Goal: Find specific page/section: Find specific page/section

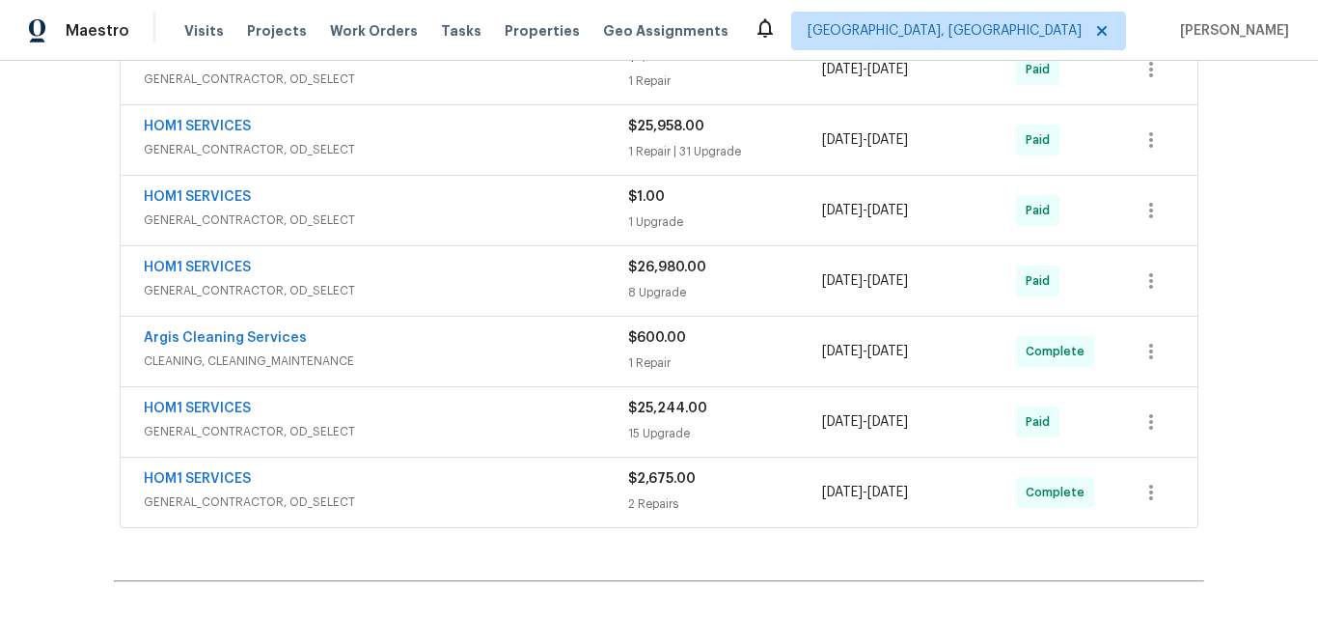
scroll to position [869, 0]
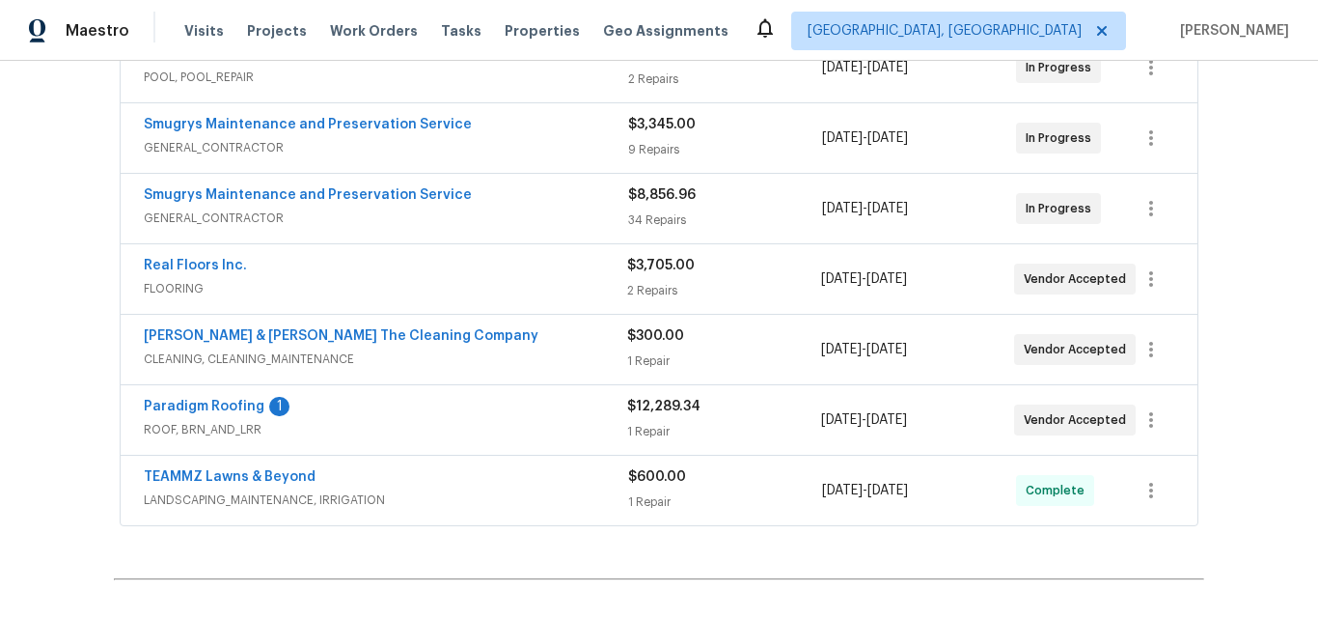
scroll to position [505, 0]
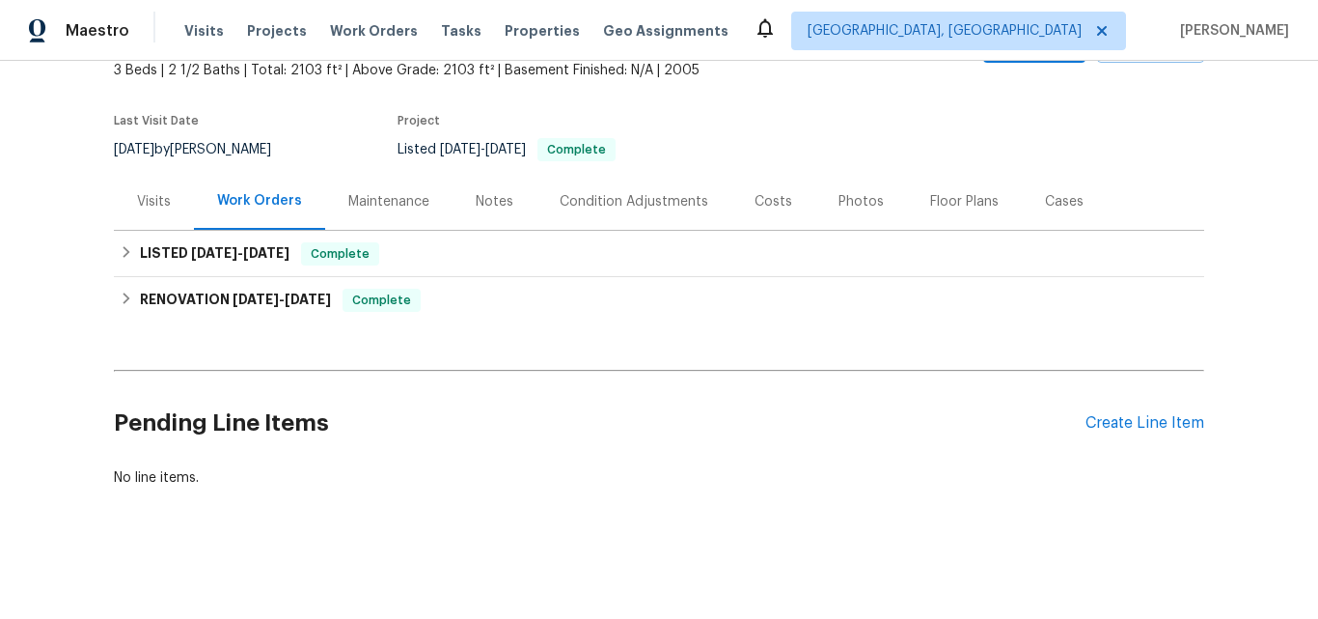
scroll to position [134, 0]
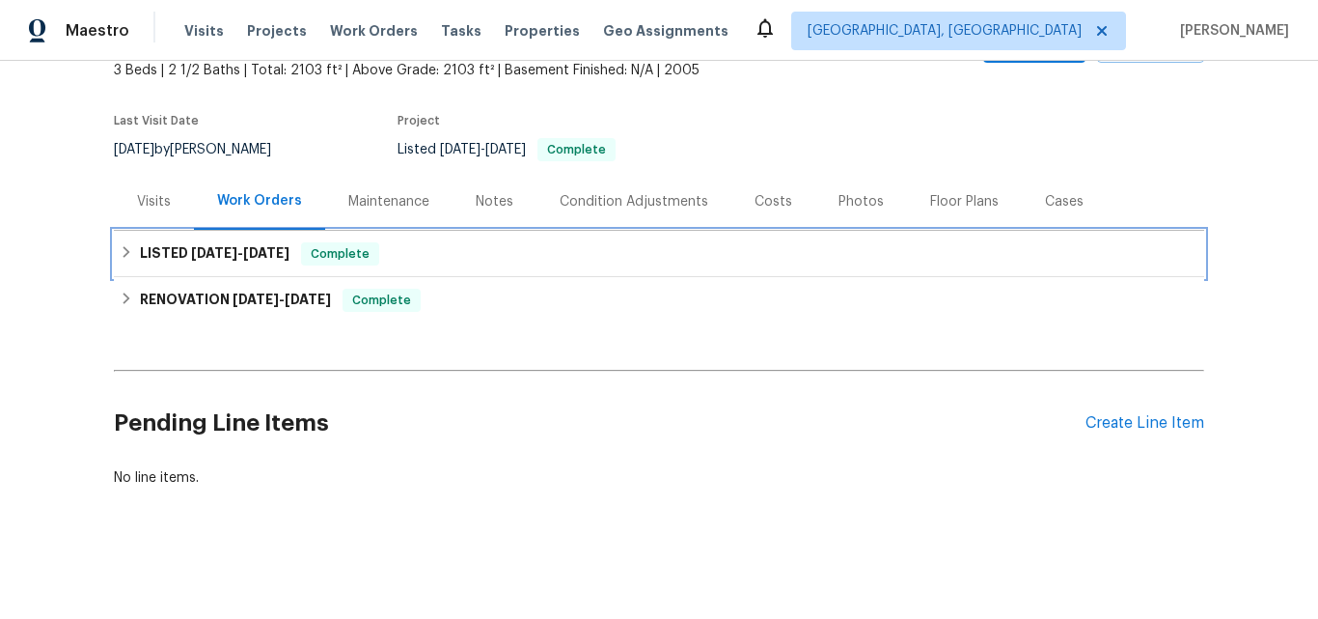
click at [120, 245] on icon at bounding box center [127, 252] width 14 height 14
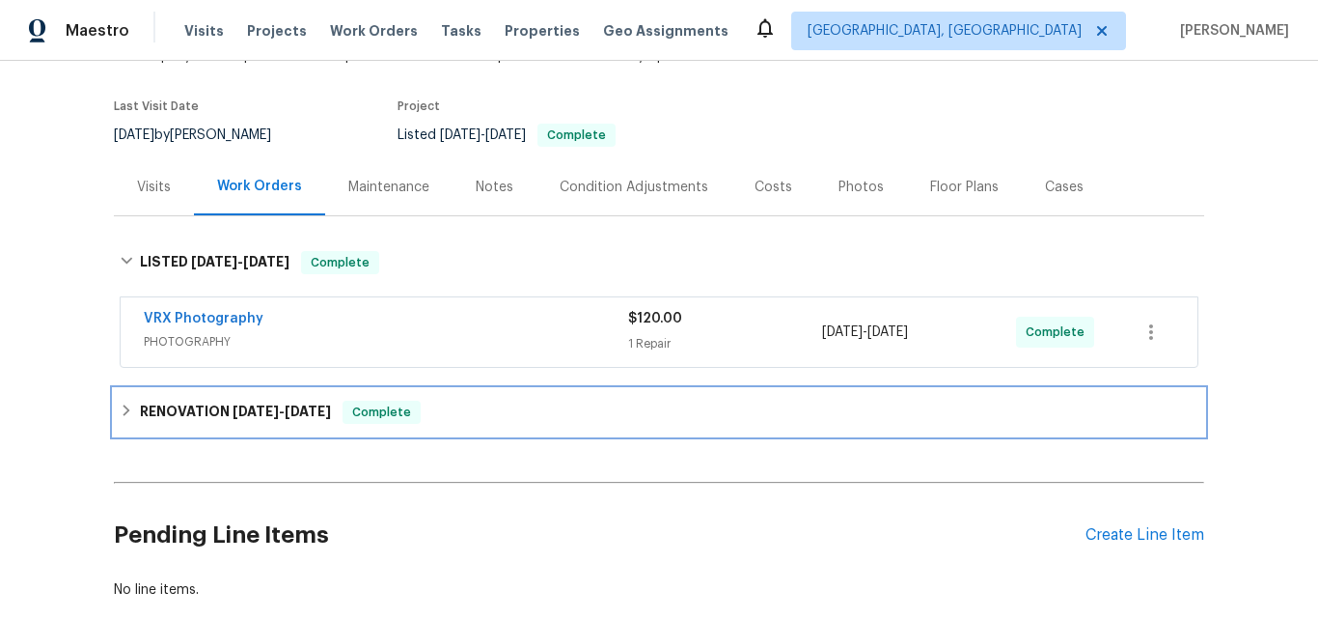
click at [120, 410] on icon at bounding box center [127, 410] width 14 height 14
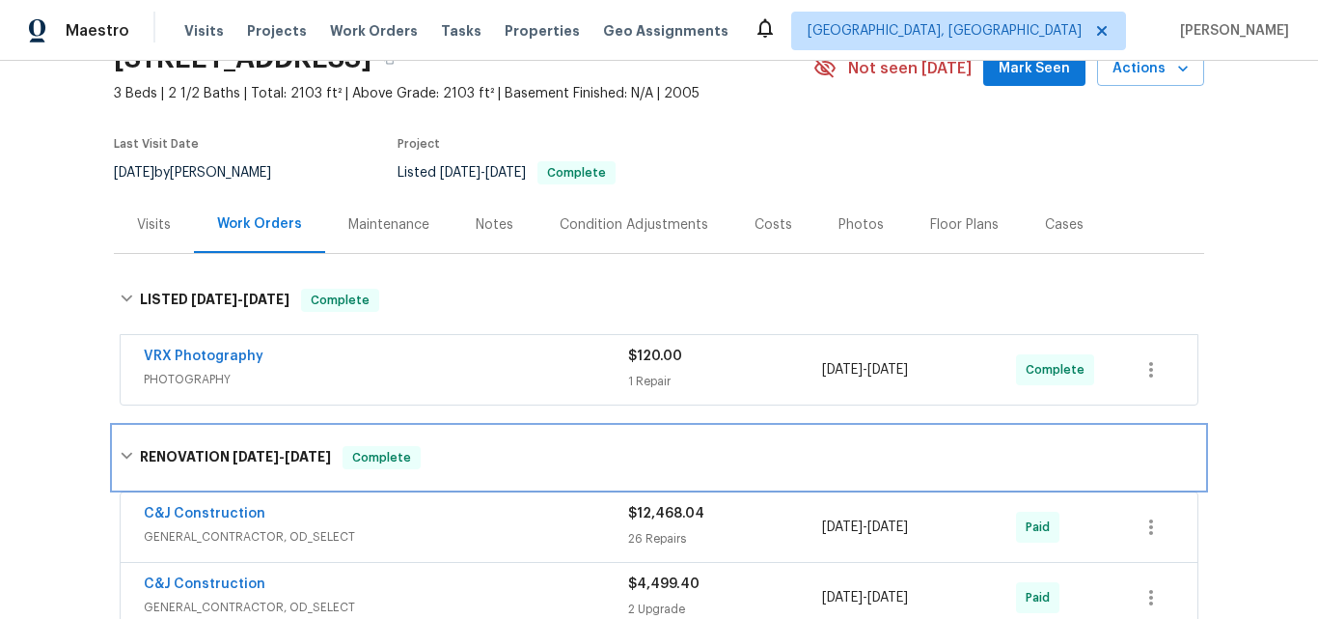
scroll to position [33, 0]
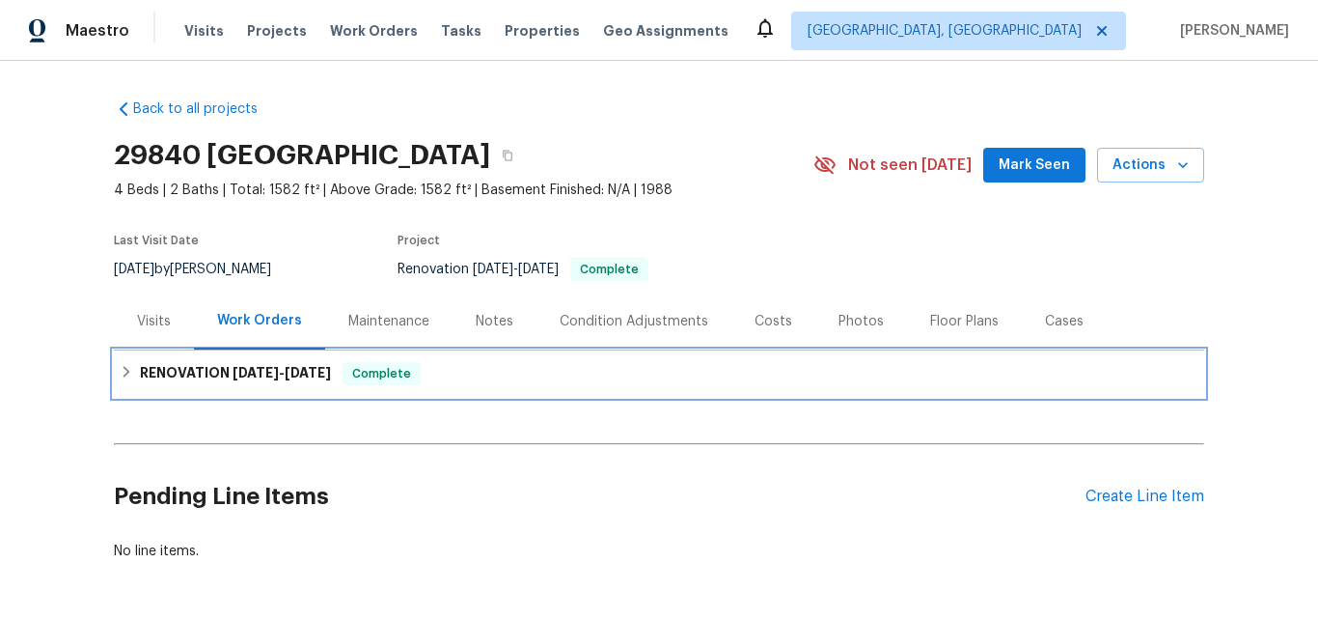
click at [124, 369] on icon at bounding box center [127, 372] width 7 height 12
click at [123, 370] on icon at bounding box center [127, 372] width 14 height 14
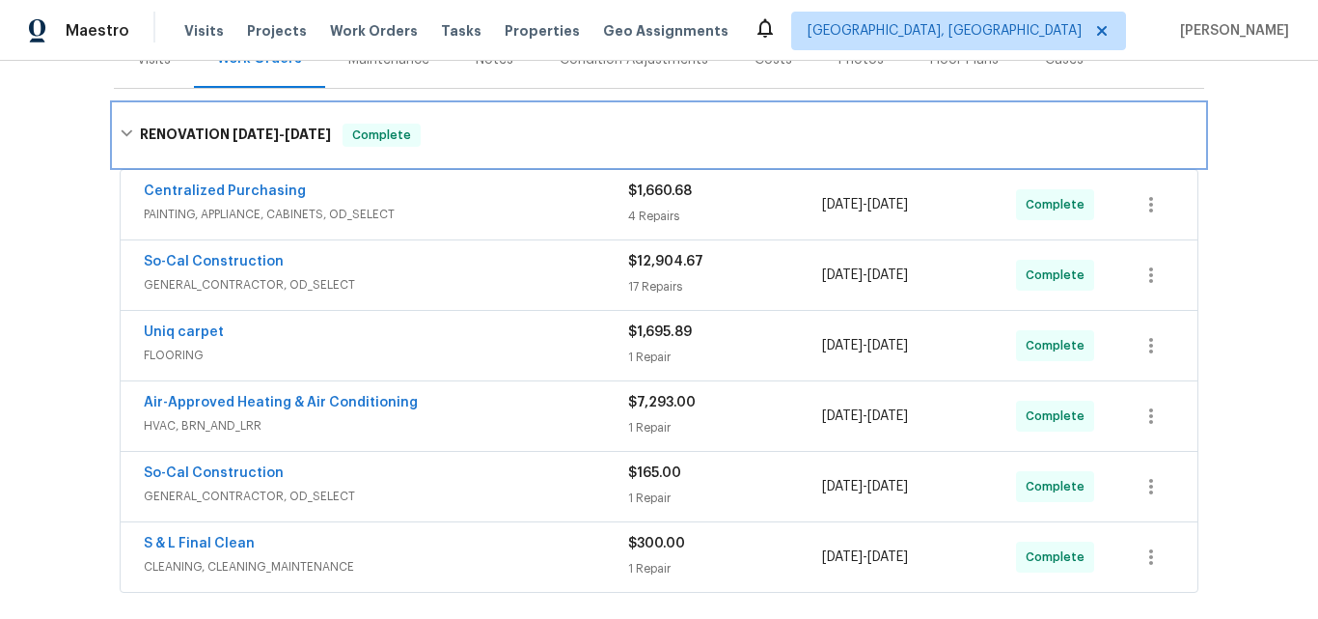
scroll to position [358, 0]
